Goal: Task Accomplishment & Management: Use online tool/utility

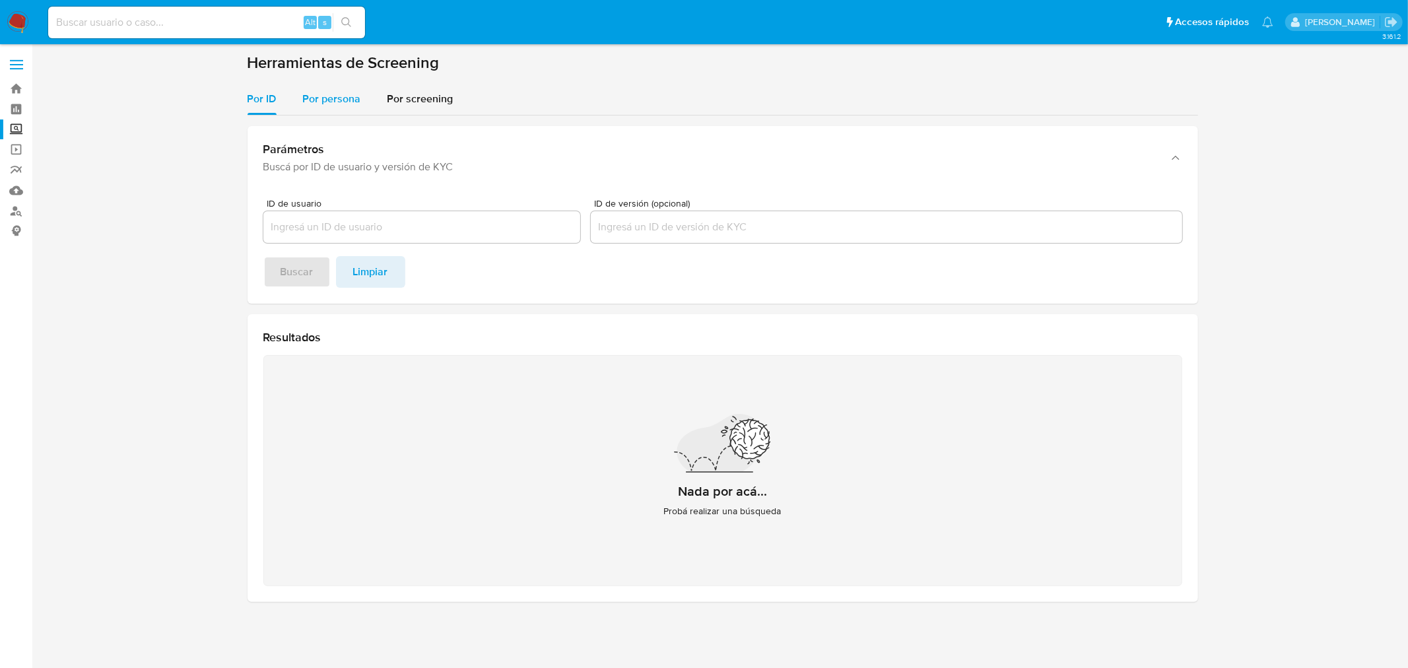
drag, startPoint x: 339, startPoint y: 118, endPoint x: 332, endPoint y: 99, distance: 19.9
click at [332, 99] on div "Por ID Por persona Por screening Parámetros Buscá por ID de usuario y versión d…" at bounding box center [723, 347] width 951 height 529
click at [332, 99] on span "Por persona" at bounding box center [332, 98] width 58 height 15
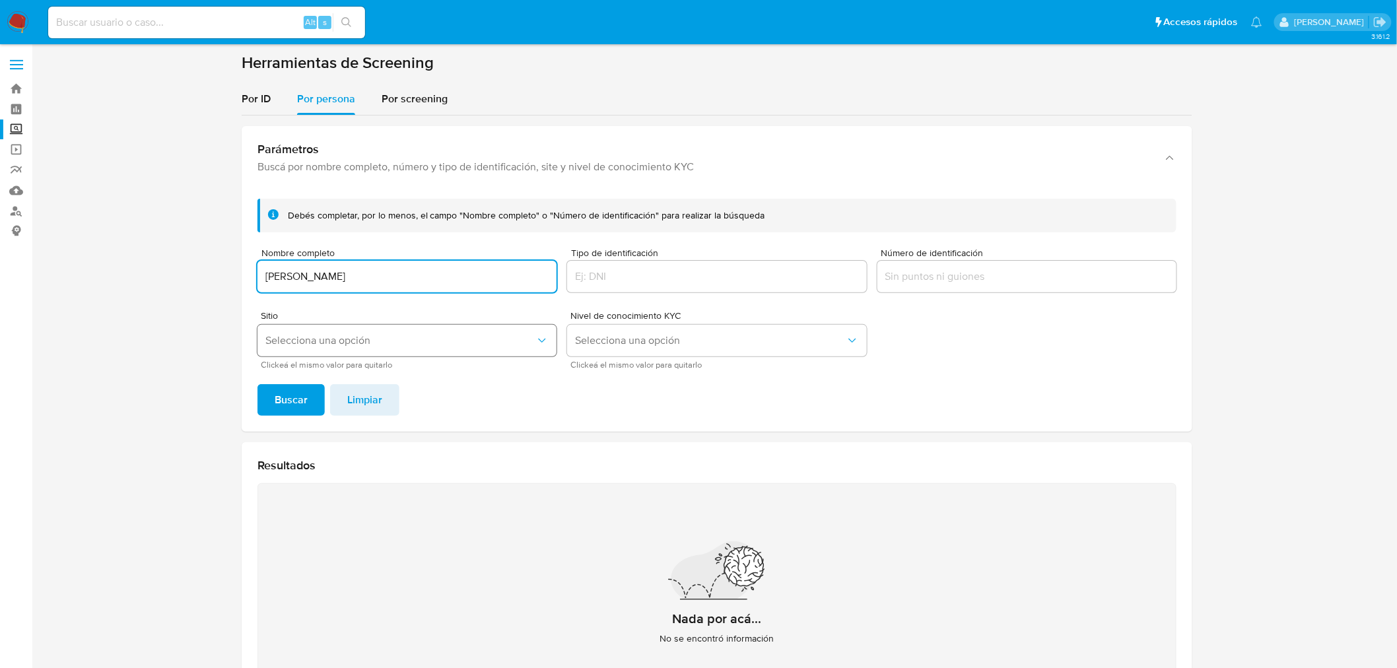
type input "[PERSON_NAME]"
click at [376, 348] on button "Selecciona una opción" at bounding box center [406, 341] width 299 height 32
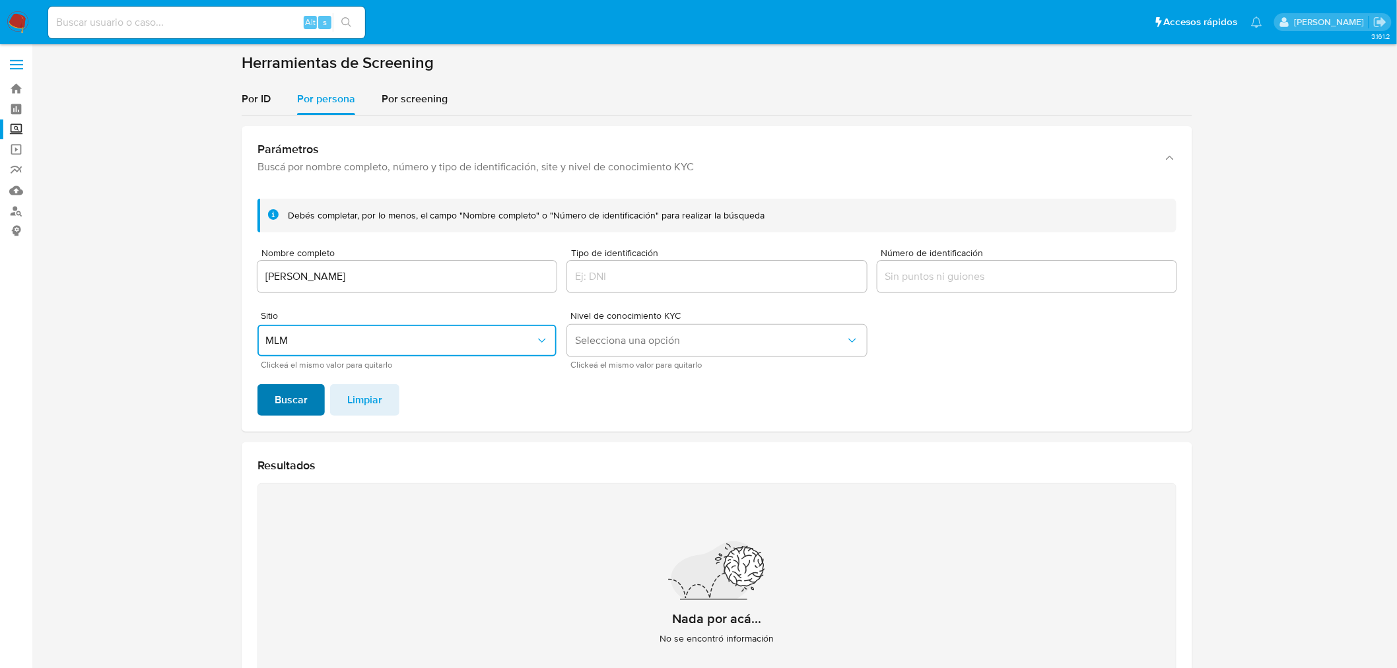
click at [288, 399] on span "Buscar" at bounding box center [291, 400] width 33 height 29
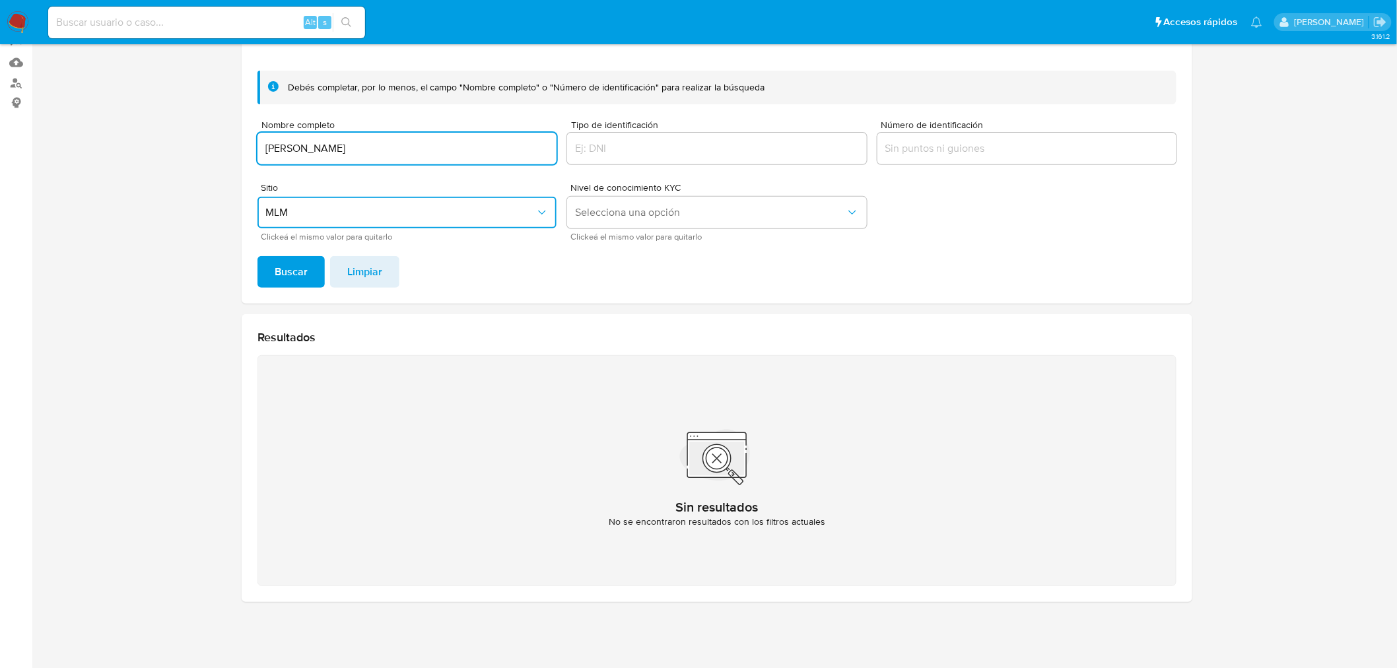
click at [485, 140] on input "[PERSON_NAME]" at bounding box center [406, 148] width 299 height 17
click at [279, 268] on span "Buscar" at bounding box center [291, 271] width 33 height 29
